Goal: Information Seeking & Learning: Learn about a topic

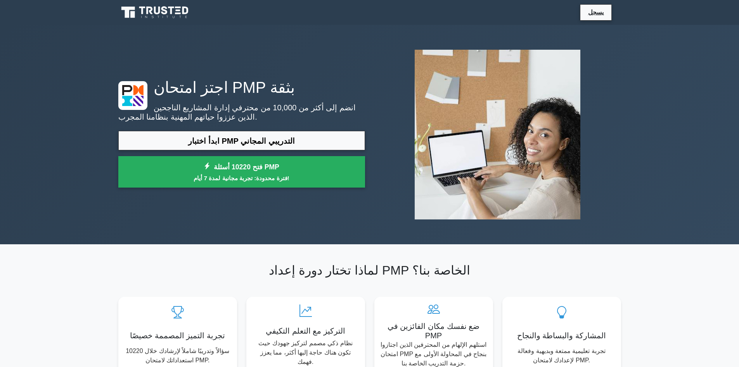
click at [718, 118] on div "اجتز امتحان PMP بثقة انضم إلى أكثر من 10,000 من محترفي إدارة المشاريع الناجحين …" at bounding box center [369, 134] width 739 height 219
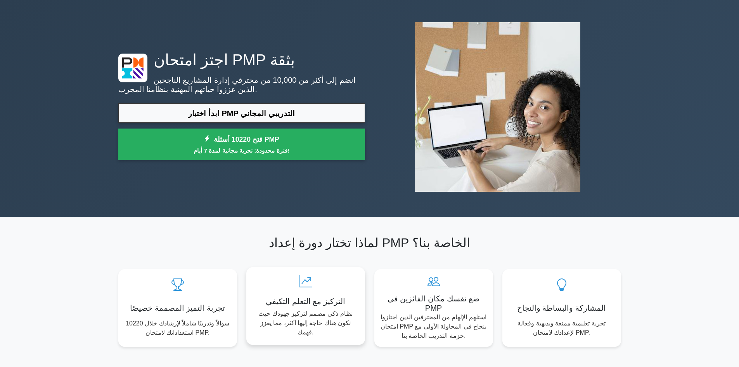
scroll to position [78, 0]
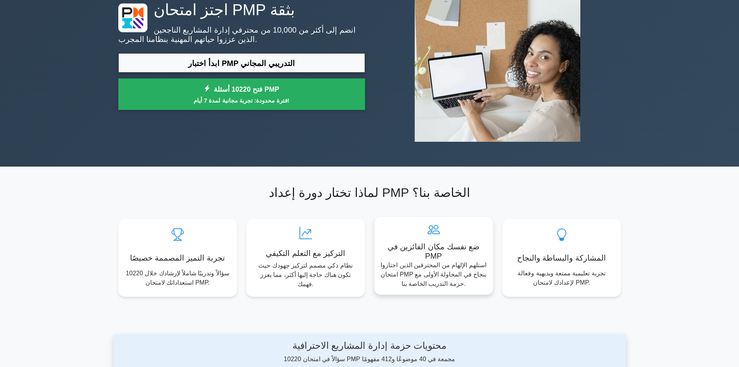
click at [430, 225] on icon at bounding box center [434, 229] width 106 height 12
click at [307, 241] on div "التركيز مع التعلم التكيفي نظام ذكي مصمم لتركيز جهودك حيث تكون هناك حاجة إليها أ…" at bounding box center [305, 256] width 119 height 78
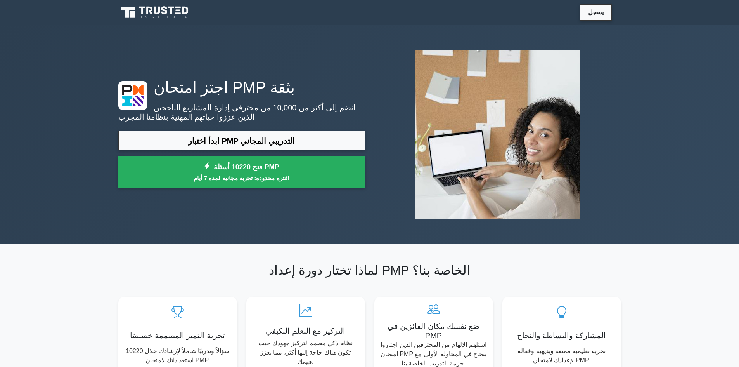
click at [348, 80] on h1 "اجتز امتحان PMP بثقة" at bounding box center [241, 87] width 247 height 19
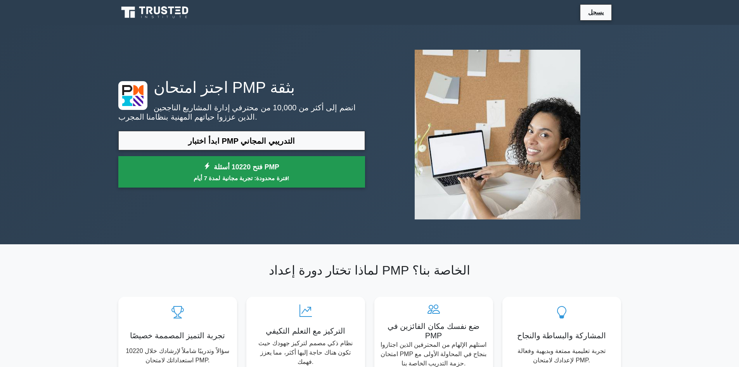
click at [239, 176] on font "فترة محدودة: تجربة مجانية لمدة 7 أيام!" at bounding box center [242, 178] width 96 height 7
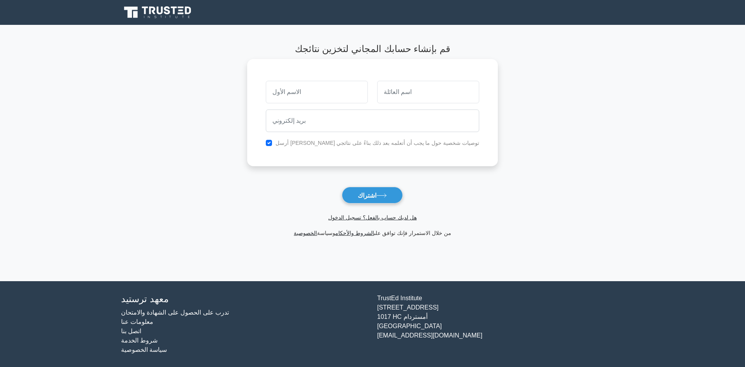
click at [310, 91] on input "text" at bounding box center [317, 92] width 102 height 23
click at [357, 218] on font "هل لديك حساب بالفعل؟ تسجيل الدخول" at bounding box center [372, 217] width 88 height 6
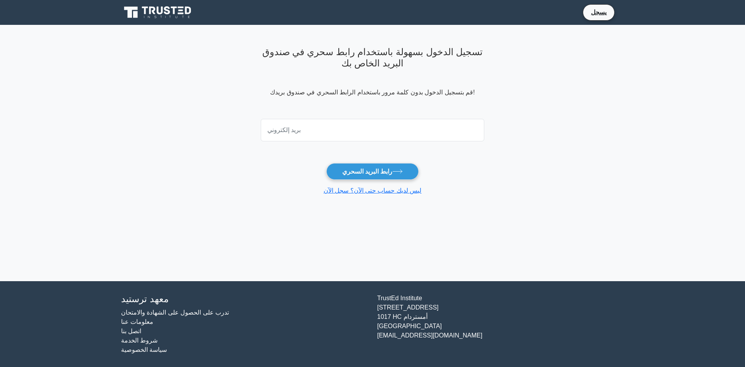
click at [317, 116] on div at bounding box center [372, 130] width 233 height 29
click at [314, 129] on input "email" at bounding box center [373, 130] width 224 height 23
type input "balfqyh095@gmail.com"
click at [353, 170] on font "رابط البريد السحري" at bounding box center [367, 171] width 50 height 7
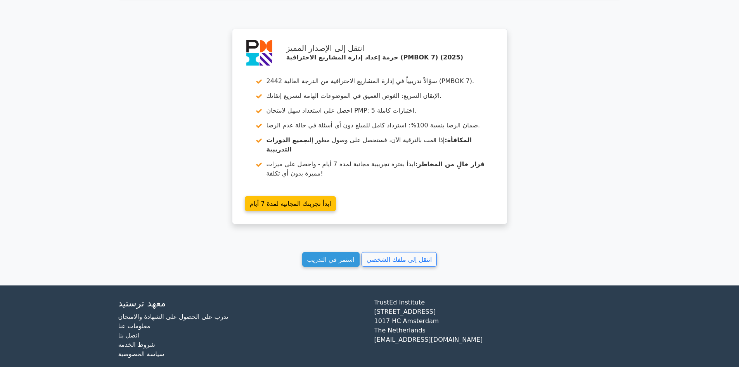
scroll to position [1031, 0]
click at [334, 255] on font "استمر في التدريب" at bounding box center [330, 258] width 47 height 7
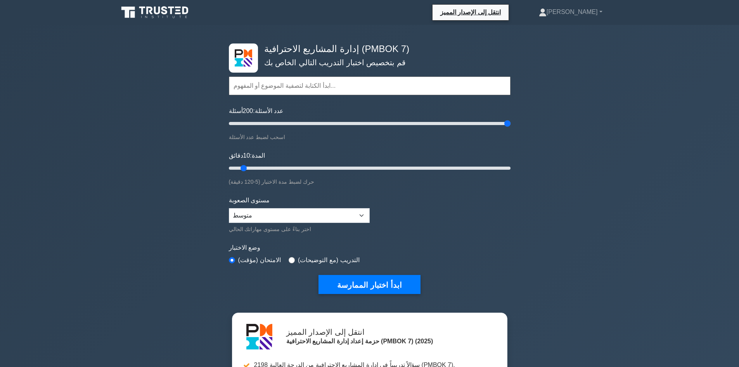
drag, startPoint x: 274, startPoint y: 124, endPoint x: 542, endPoint y: 149, distance: 268.6
type input "200"
click at [511, 128] on input "عدد الأسئلة: 200 أسئلة" at bounding box center [370, 123] width 282 height 9
click at [359, 212] on select "مبتدئ متوسط خبير" at bounding box center [299, 215] width 141 height 15
select select "expert"
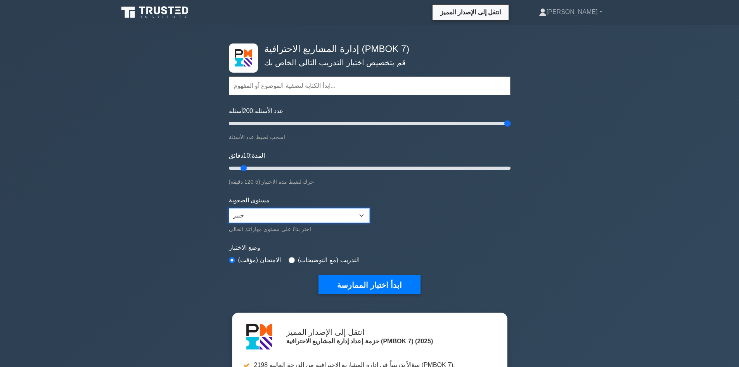
click at [229, 208] on select "مبتدئ متوسط خبير" at bounding box center [299, 215] width 141 height 15
click at [367, 287] on font "ابدأ اختبار الممارسة" at bounding box center [369, 285] width 64 height 9
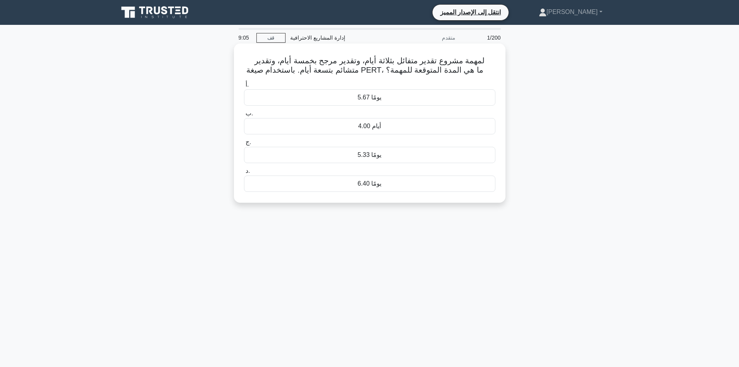
click at [362, 126] on font "4.00 أيام" at bounding box center [369, 126] width 23 height 7
click at [244, 116] on input "ب. 4.00 أيام" at bounding box center [244, 113] width 0 height 5
click at [264, 267] on div "8:57 قف إدارة المشاريع الاحترافية متقدم 2/200 املأ الفراغ: يركز نهج _________ ع…" at bounding box center [370, 222] width 512 height 388
click at [363, 96] on font "إشراك أصحاب المصلحة" at bounding box center [370, 97] width 61 height 7
click at [244, 87] on input "أ. إشراك أصحاب المصلحة" at bounding box center [244, 84] width 0 height 5
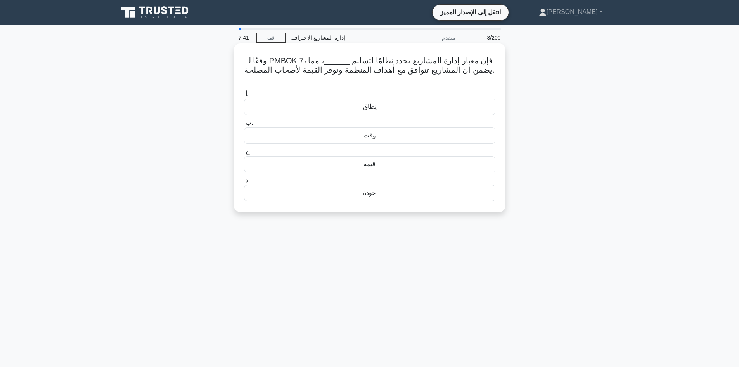
click at [367, 194] on font "جودة" at bounding box center [369, 192] width 13 height 7
click at [244, 183] on input "د. جودة" at bounding box center [244, 180] width 0 height 5
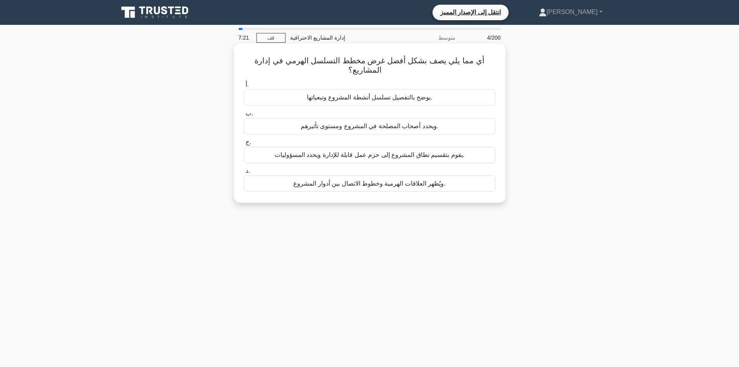
click at [353, 150] on div "يقوم بتقسيم نطاق المشروع إلى حزم عمل قابلة للإدارة ويحدد المسؤوليات." at bounding box center [370, 155] width 252 height 16
click at [244, 145] on input "ج. يقوم بتقسيم نطاق المشروع إلى حزم عمل قابلة للإدارة ويحدد المسؤوليات." at bounding box center [244, 142] width 0 height 5
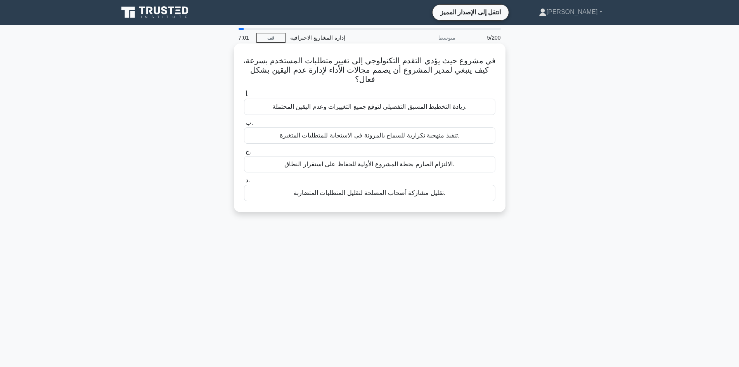
click at [366, 134] on font "تنفيذ منهجية تكرارية للسماح بالمرونة في الاستجابة للمتطلبات المتغيرة." at bounding box center [370, 135] width 180 height 7
click at [244, 125] on input "ب. تنفيذ منهجية تكرارية للسماح بالمرونة في الاستجابة للمتطلبات المتغيرة." at bounding box center [244, 122] width 0 height 5
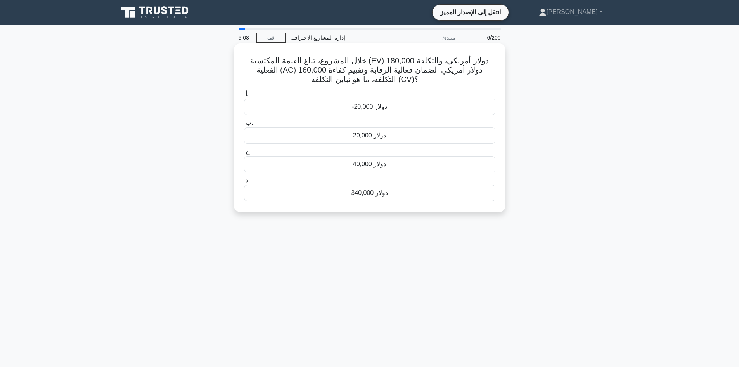
click at [342, 134] on div "20,000 دولار" at bounding box center [370, 135] width 252 height 16
click at [244, 125] on input "ب. 20,000 دولار" at bounding box center [244, 122] width 0 height 5
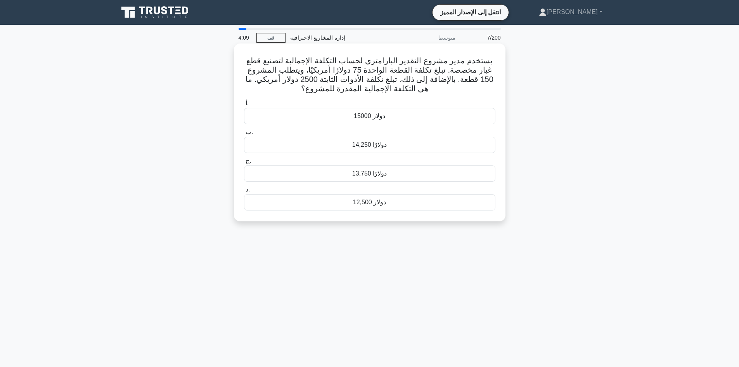
click at [378, 172] on font "13,750 دولارًا" at bounding box center [369, 173] width 35 height 7
click at [244, 163] on input "ج. 13,750 دولارًا" at bounding box center [244, 160] width 0 height 5
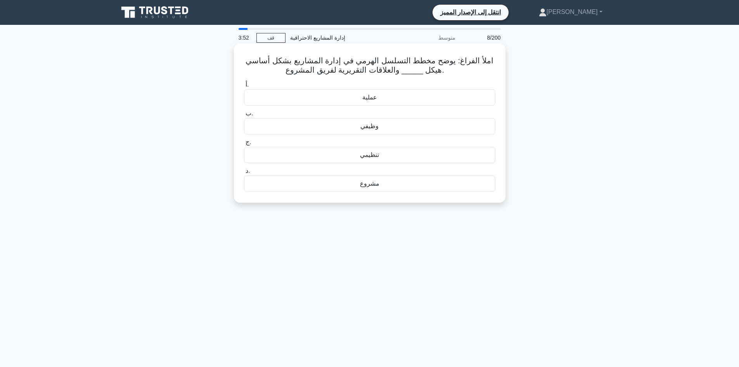
click at [358, 152] on div "تنظيمي" at bounding box center [370, 155] width 252 height 16
click at [244, 145] on input "ج. تنظيمي" at bounding box center [244, 142] width 0 height 5
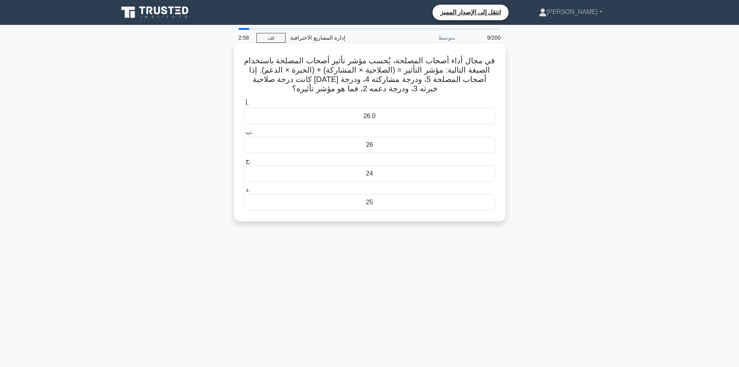
click at [371, 147] on font "26" at bounding box center [369, 144] width 7 height 7
click at [244, 135] on input "ب. 26" at bounding box center [244, 132] width 0 height 5
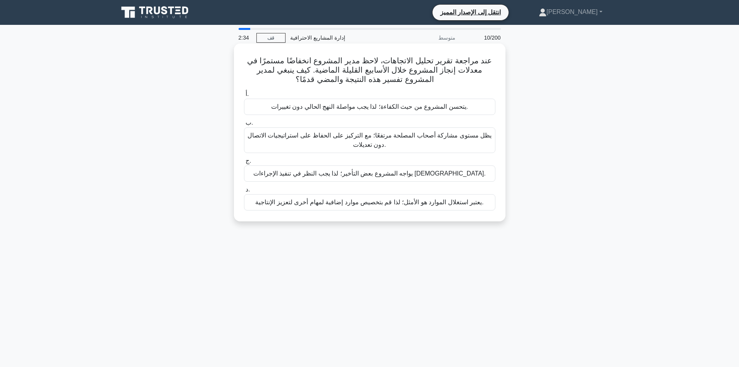
click at [378, 175] on font "يواجه المشروع بعض التأخير؛ لذا يجب النظر في تنفيذ الإجراءات التصحيحية." at bounding box center [369, 173] width 232 height 7
click at [244, 163] on input "ج. يواجه المشروع بعض التأخير؛ لذا يجب النظر في تنفيذ الإجراءات التصحيحية." at bounding box center [244, 160] width 0 height 5
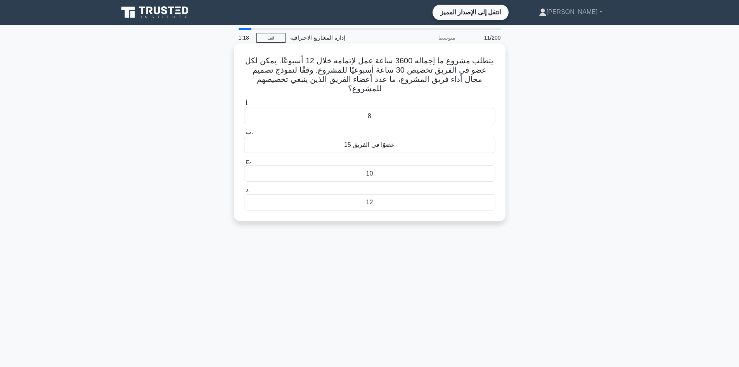
click at [362, 141] on font "15 عضوًا في الفريق" at bounding box center [369, 144] width 51 height 7
click at [244, 135] on input "ب. 15 عضوًا في الفريق" at bounding box center [244, 132] width 0 height 5
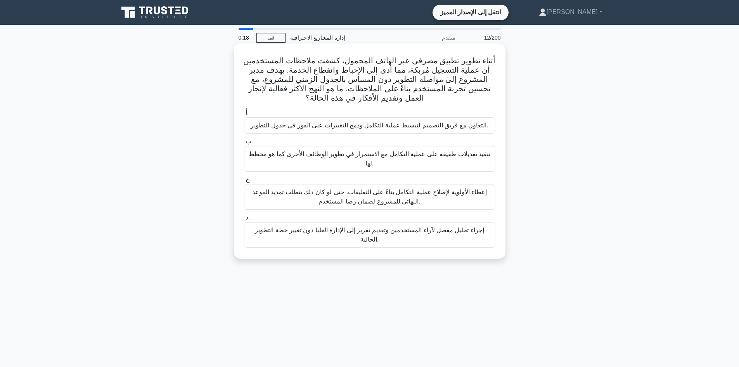
click at [378, 235] on font "إجراء تحليل مفصل لآراء المستخدمين وتقديم تقرير إلى الإدارة العليا دون تغيير خطة…" at bounding box center [370, 235] width 245 height 19
click at [357, 233] on font "إجراء تحليل مفصل لآراء المستخدمين وتقديم تقرير إلى الإدارة العليا دون تغيير خطة…" at bounding box center [369, 235] width 229 height 16
click at [244, 220] on input "د. إجراء تحليل مفصل لآراء المستخدمين وتقديم تقرير إلى الإدارة العليا دون تغيير …" at bounding box center [244, 217] width 0 height 5
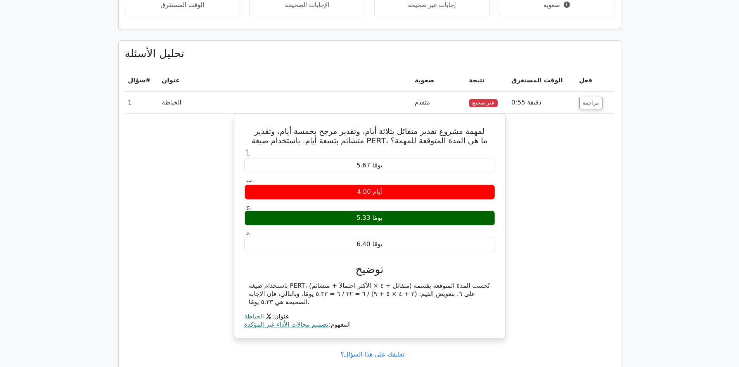
scroll to position [543, 0]
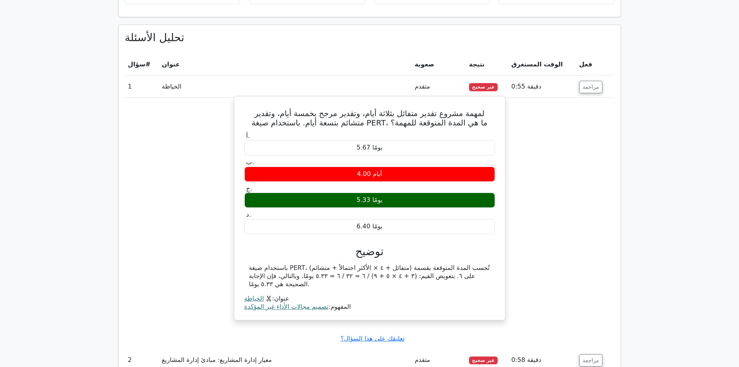
click at [357, 116] on font "لمهمة مشروع تقدير متفائل بثلاثة أيام، وتقدير مرجح بخمسة أيام، وتقدير متشائم بتس…" at bounding box center [370, 118] width 236 height 19
drag, startPoint x: 373, startPoint y: 114, endPoint x: 331, endPoint y: 115, distance: 41.5
click at [331, 115] on font "لمهمة مشروع تقدير متفائل بثلاثة أيام، وتقدير مرجح بخمسة أيام، وتقدير متشائم بتس…" at bounding box center [370, 118] width 236 height 19
click at [324, 118] on font "لمهمة مشروع تقدير متفائل بثلاثة أيام، وتقدير مرجح بخمسة أيام، وتقدير متشائم بتس…" at bounding box center [370, 118] width 236 height 19
click at [323, 115] on font "لمهمة مشروع تقدير متفائل بثلاثة أيام، وتقدير مرجح بخمسة أيام، وتقدير متشائم بتس…" at bounding box center [370, 118] width 236 height 19
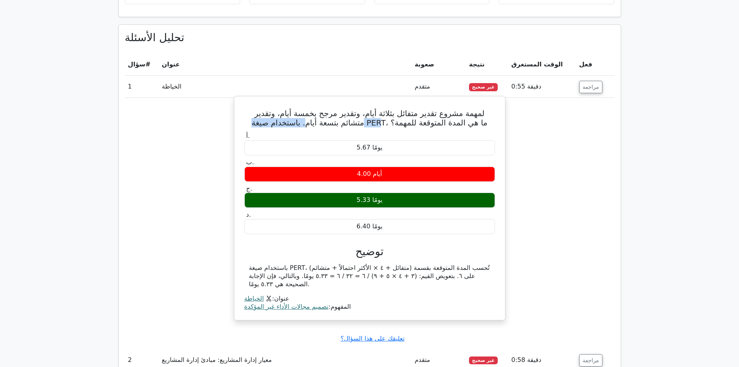
drag, startPoint x: 319, startPoint y: 117, endPoint x: 367, endPoint y: 119, distance: 48.6
click at [367, 119] on font "لمهمة مشروع تقدير متفائل بثلاثة أيام، وتقدير مرجح بخمسة أيام، وتقدير متشائم بتس…" at bounding box center [370, 118] width 236 height 19
click at [347, 117] on font "لمهمة مشروع تقدير متفائل بثلاثة أيام، وتقدير مرجح بخمسة أيام، وتقدير متشائم بتس…" at bounding box center [370, 118] width 236 height 19
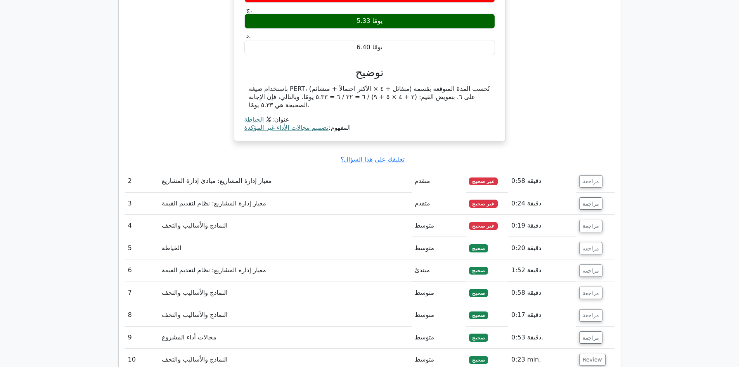
scroll to position [737, 0]
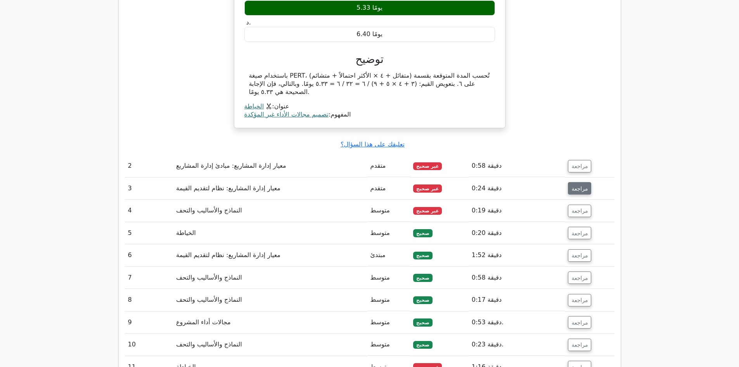
click at [572, 185] on font "مراجعة" at bounding box center [580, 188] width 16 height 6
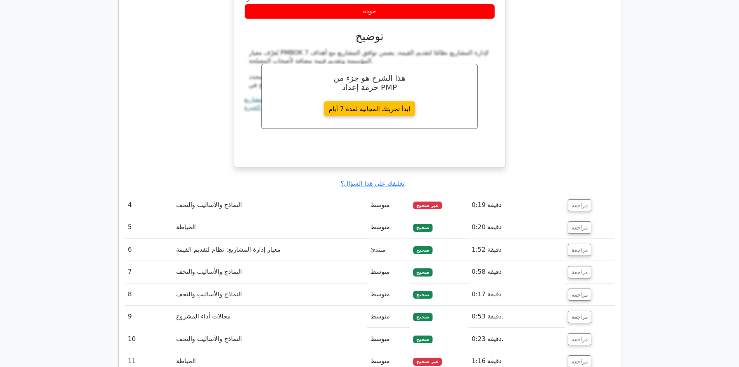
scroll to position [1087, 0]
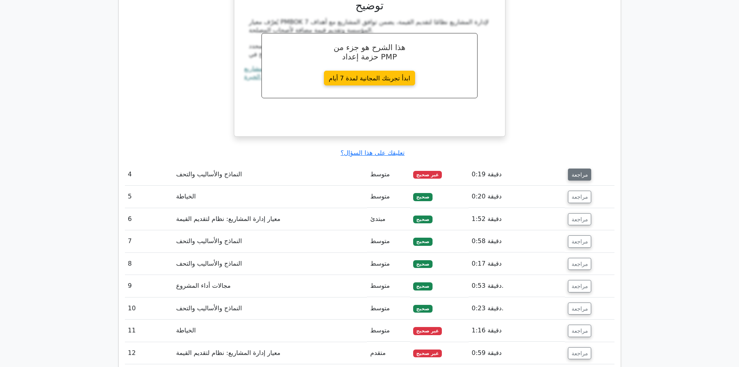
click at [572, 171] on font "مراجعة" at bounding box center [580, 174] width 16 height 6
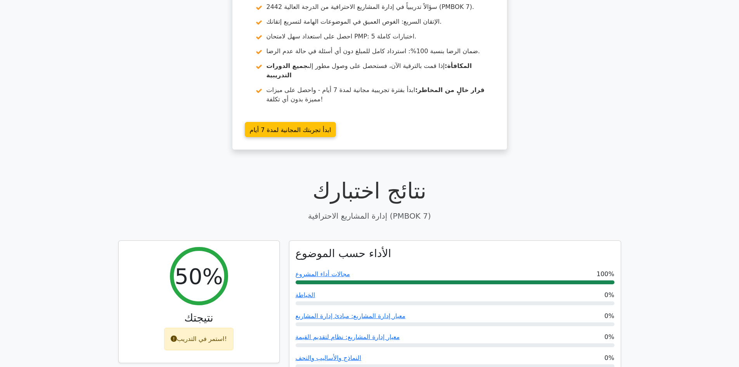
scroll to position [0, 0]
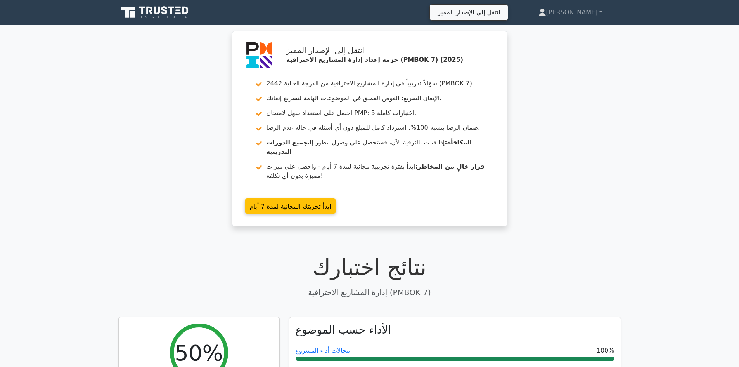
click at [140, 12] on icon at bounding box center [155, 12] width 75 height 15
click at [175, 10] on icon at bounding box center [155, 12] width 75 height 15
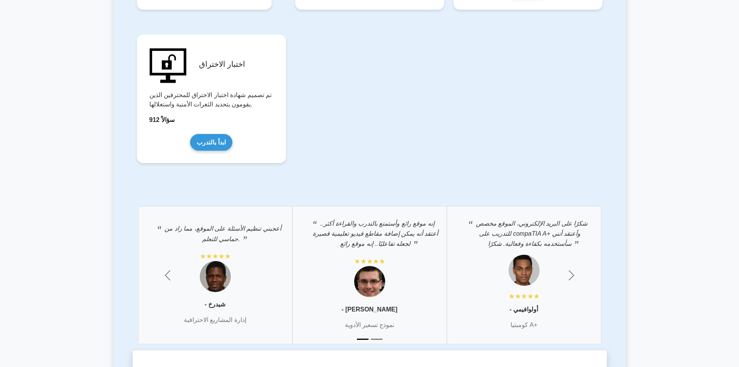
scroll to position [1690, 0]
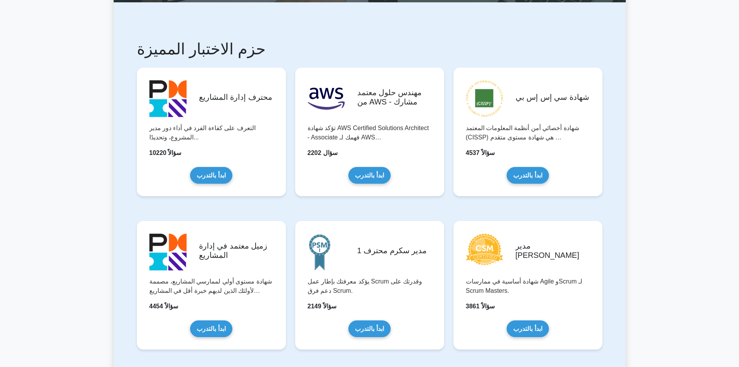
scroll to position [1, 0]
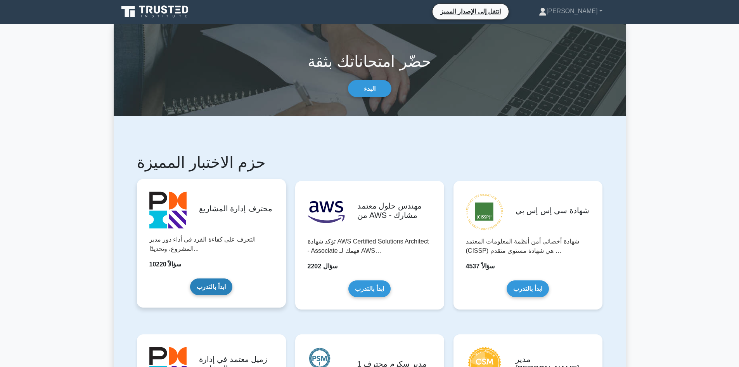
click at [226, 278] on link "ابدأ بالتدرب" at bounding box center [211, 286] width 42 height 17
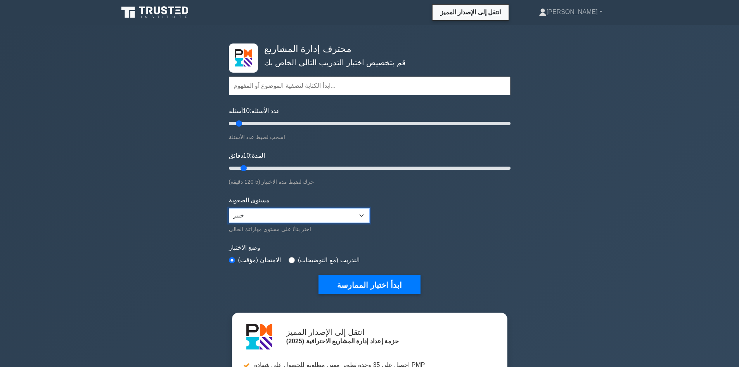
click at [365, 217] on select "مبتدئ متوسط خبير" at bounding box center [299, 215] width 141 height 15
select select "intermediate"
click at [229, 208] on select "مبتدئ متوسط خبير" at bounding box center [299, 215] width 141 height 15
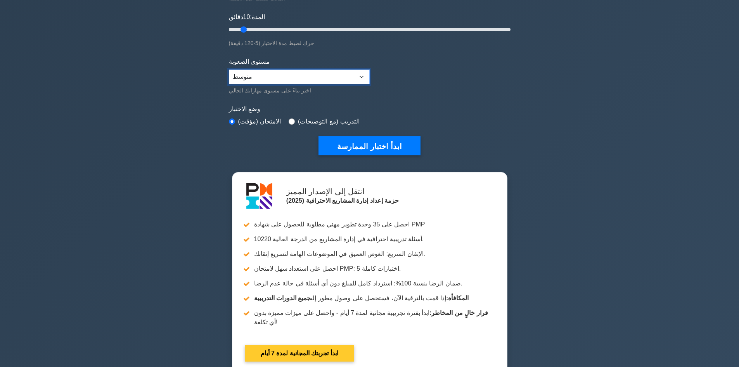
scroll to position [155, 0]
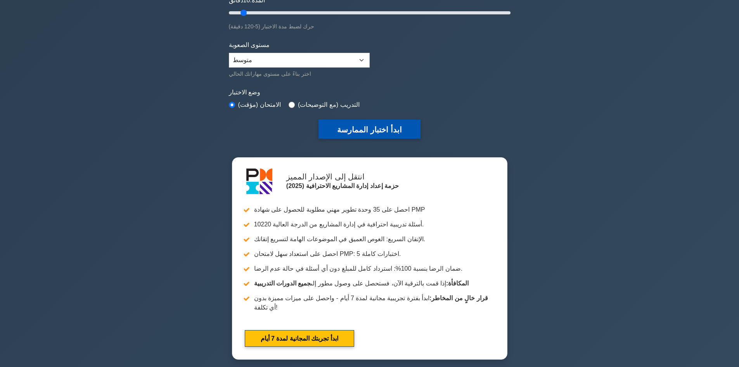
click at [369, 135] on button "ابدأ اختبار الممارسة" at bounding box center [370, 129] width 102 height 19
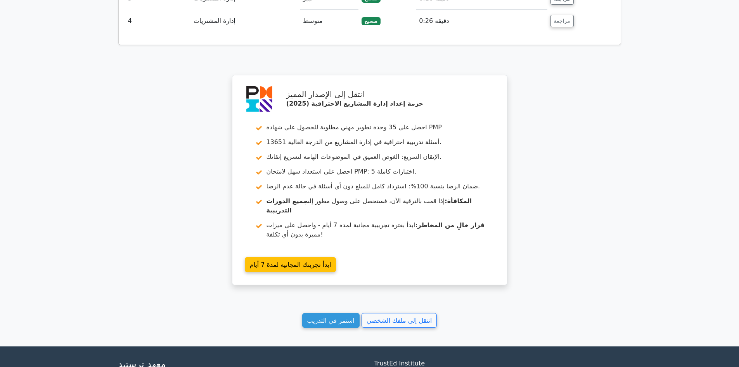
scroll to position [1034, 0]
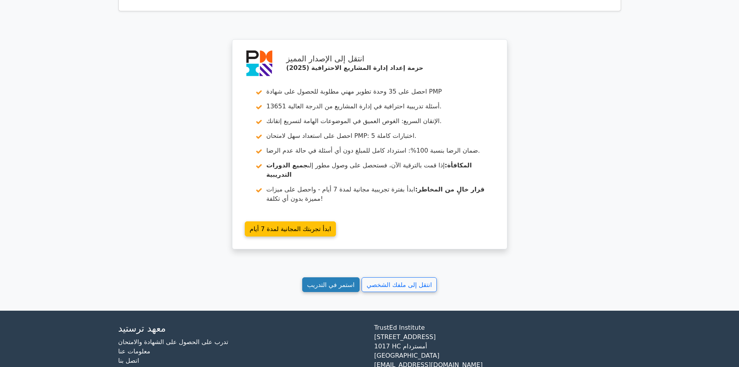
click at [338, 281] on font "استمر في التدريب" at bounding box center [330, 284] width 47 height 7
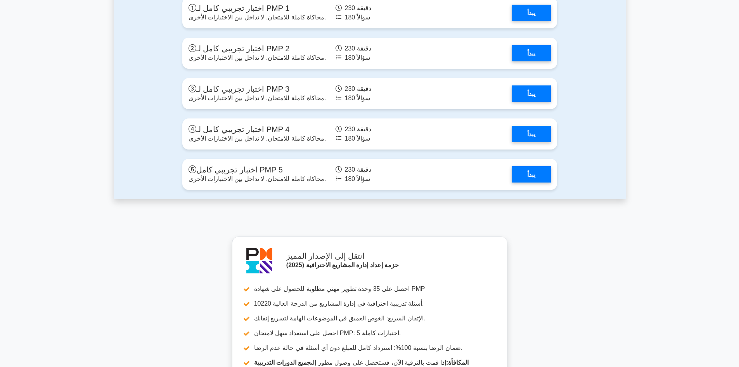
scroll to position [2795, 0]
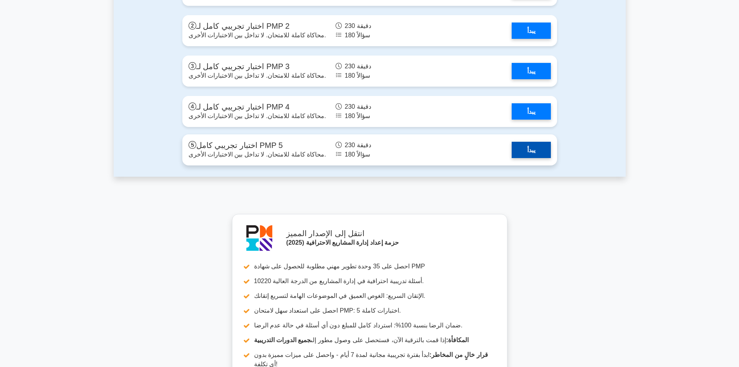
click at [536, 153] on link "يبدأ" at bounding box center [531, 150] width 39 height 16
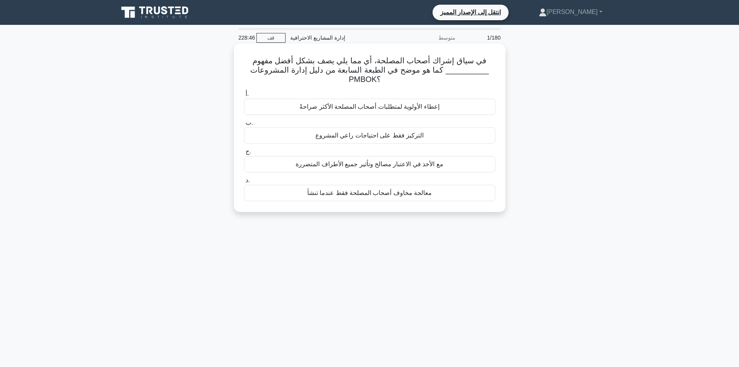
click at [382, 169] on font "مع الأخذ في الاعتبار مصالح وتأثير جميع الأطراف المتضررة" at bounding box center [370, 164] width 148 height 9
click at [244, 154] on input "ج. مع الأخذ في الاعتبار مصالح وتأثير جميع الأطراف المتضررة" at bounding box center [244, 151] width 0 height 5
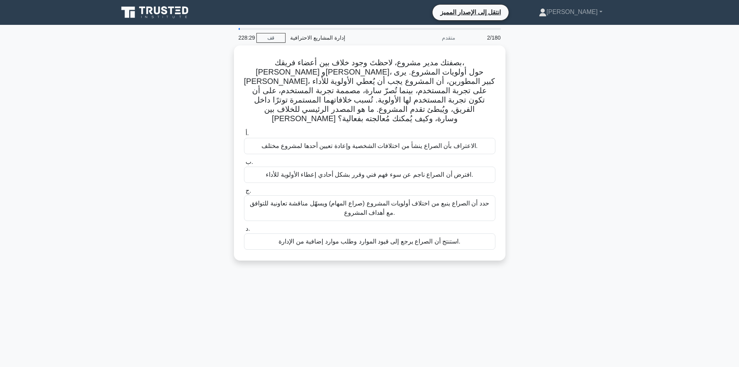
click at [274, 43] on div "228:29 قف إدارة المشاريع الاحترافية متقدم 2/180" at bounding box center [370, 38] width 272 height 16
click at [271, 39] on font "قف" at bounding box center [270, 37] width 7 height 5
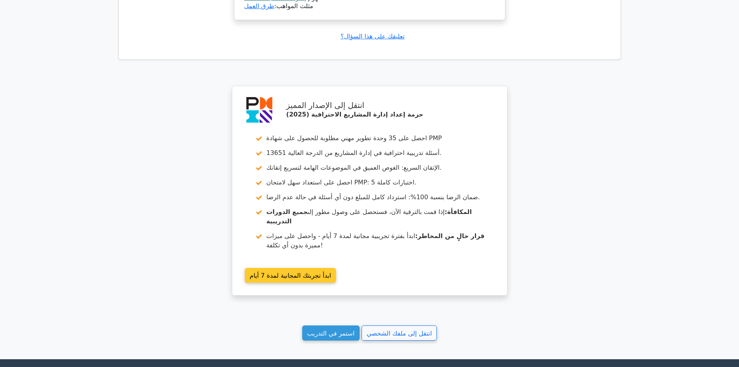
scroll to position [984, 0]
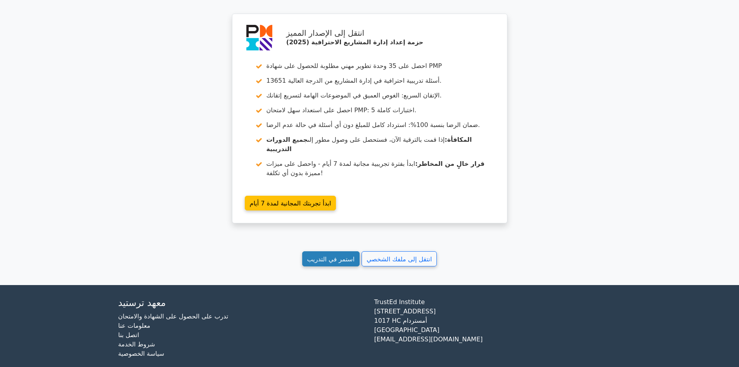
click at [331, 255] on link "استمر في التدريب" at bounding box center [330, 258] width 57 height 15
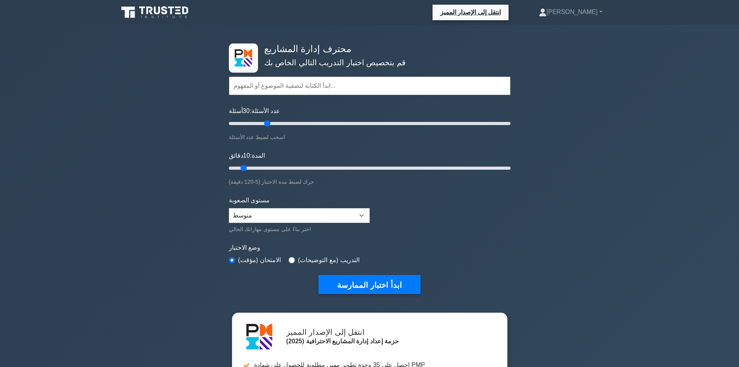
drag, startPoint x: 239, startPoint y: 123, endPoint x: 268, endPoint y: 129, distance: 29.8
type input "30"
click at [268, 128] on input "عدد الأسئلة: 30 أسئلة" at bounding box center [370, 123] width 282 height 9
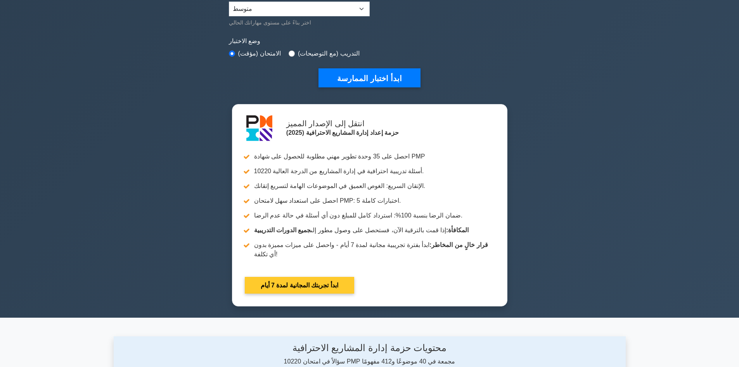
scroll to position [194, 0]
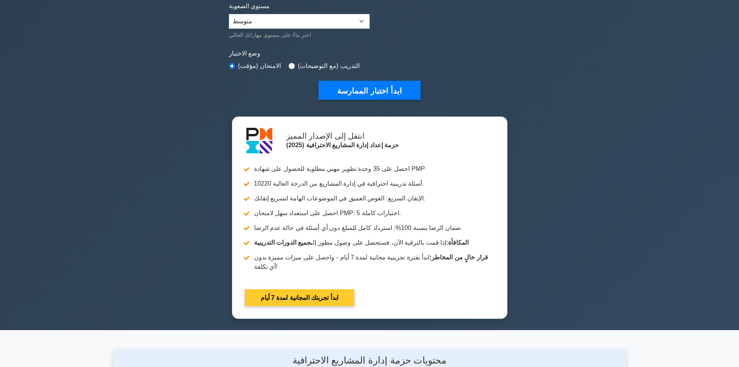
click at [376, 82] on button "ابدأ اختبار الممارسة" at bounding box center [370, 90] width 102 height 19
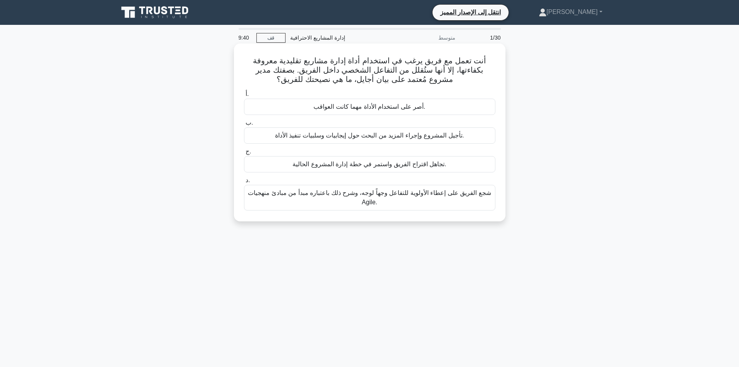
click at [362, 197] on font "شجع الفريق على إعطاء الأولوية للتفاعل وجهاً لوجه، وشرح ذلك باعتباره مبدأ من مبا…" at bounding box center [369, 197] width 243 height 16
click at [244, 183] on input "د. شجع الفريق على إعطاء الأولوية للتفاعل وجهاً لوجه، وشرح ذلك باعتباره مبدأ من …" at bounding box center [244, 180] width 0 height 5
